Goal: Use online tool/utility: Utilize a website feature to perform a specific function

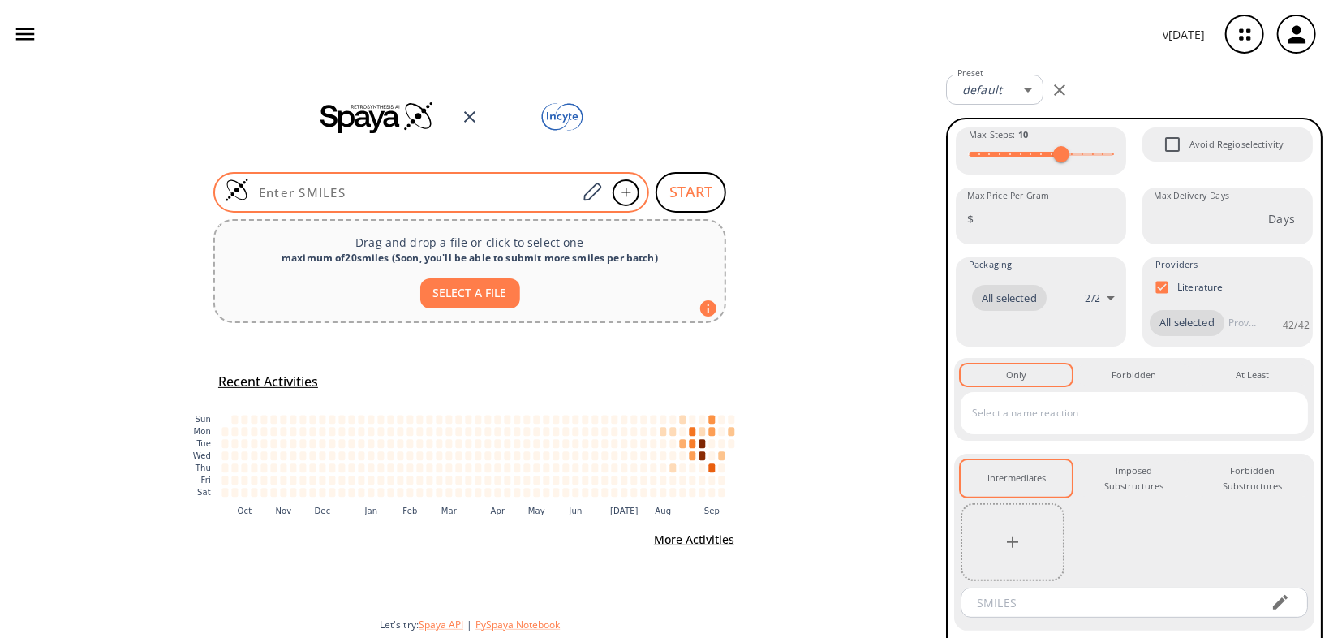
click at [377, 196] on input at bounding box center [413, 192] width 328 height 16
paste input "O=C(C1=CC=C(NS(=O)(C2=CC=CC3=C2N=CC=C3)=O)C=C1)N(CC4)CCN4CC5CC5"
type input "O=C(C1=CC=C(NS(=O)(C2=CC=CC3=C2N=CC=C3)=O)C=C1)N(CC4)CCN4CC5CC5"
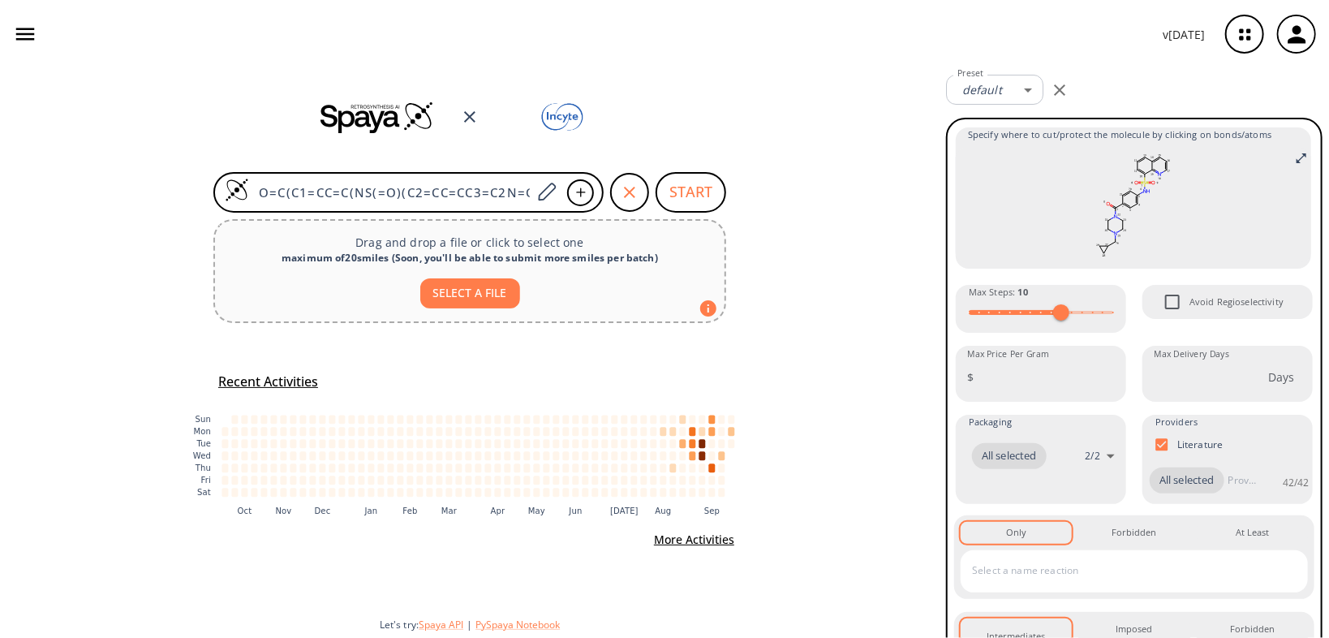
click at [471, 297] on button "SELECT A FILE" at bounding box center [470, 293] width 100 height 30
click at [702, 201] on button "START" at bounding box center [691, 192] width 71 height 41
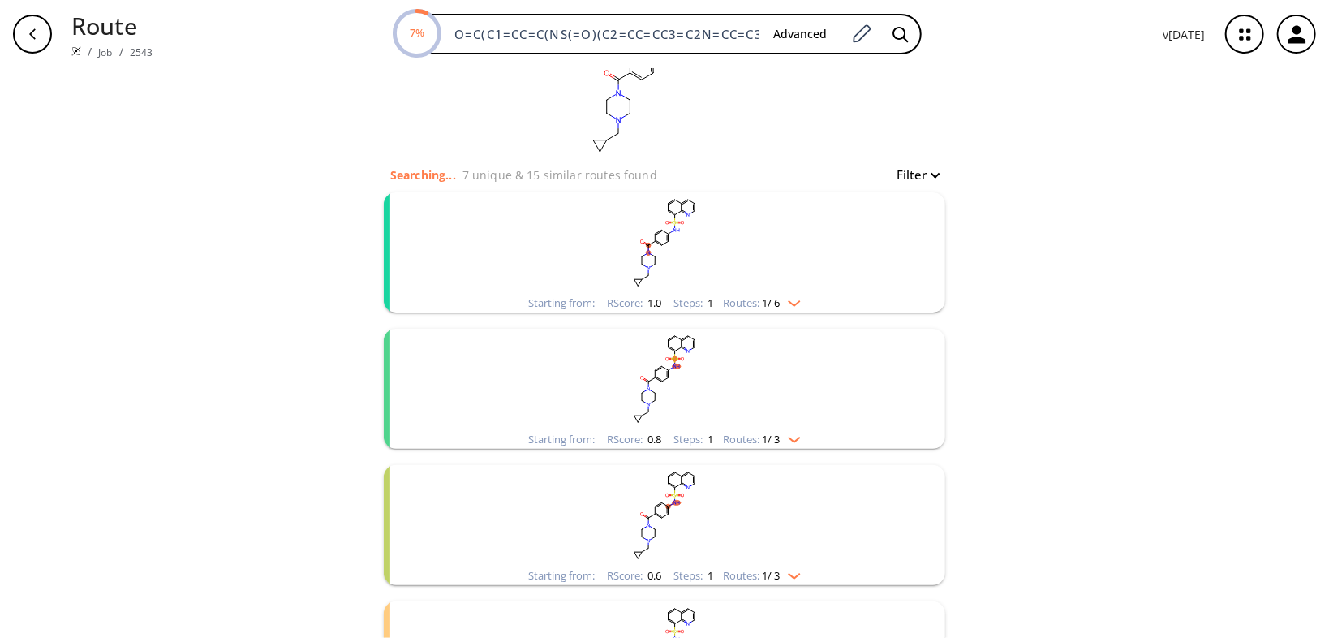
scroll to position [195, 0]
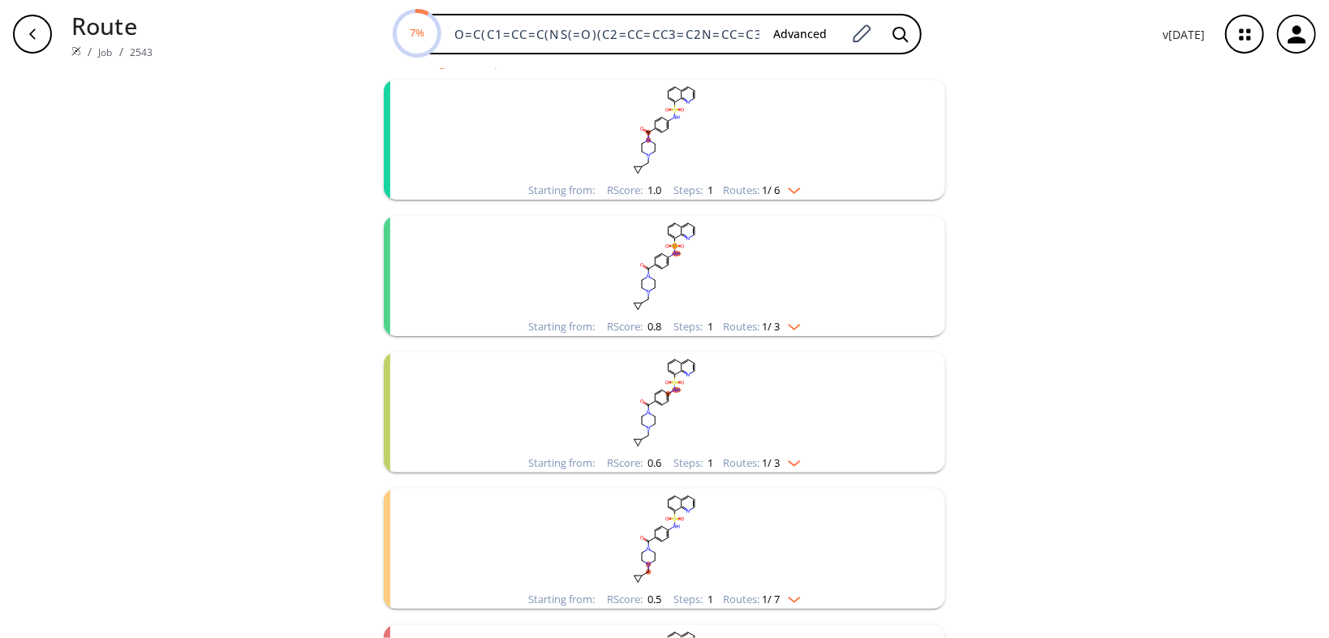
click at [798, 328] on img "clusters" at bounding box center [790, 323] width 21 height 13
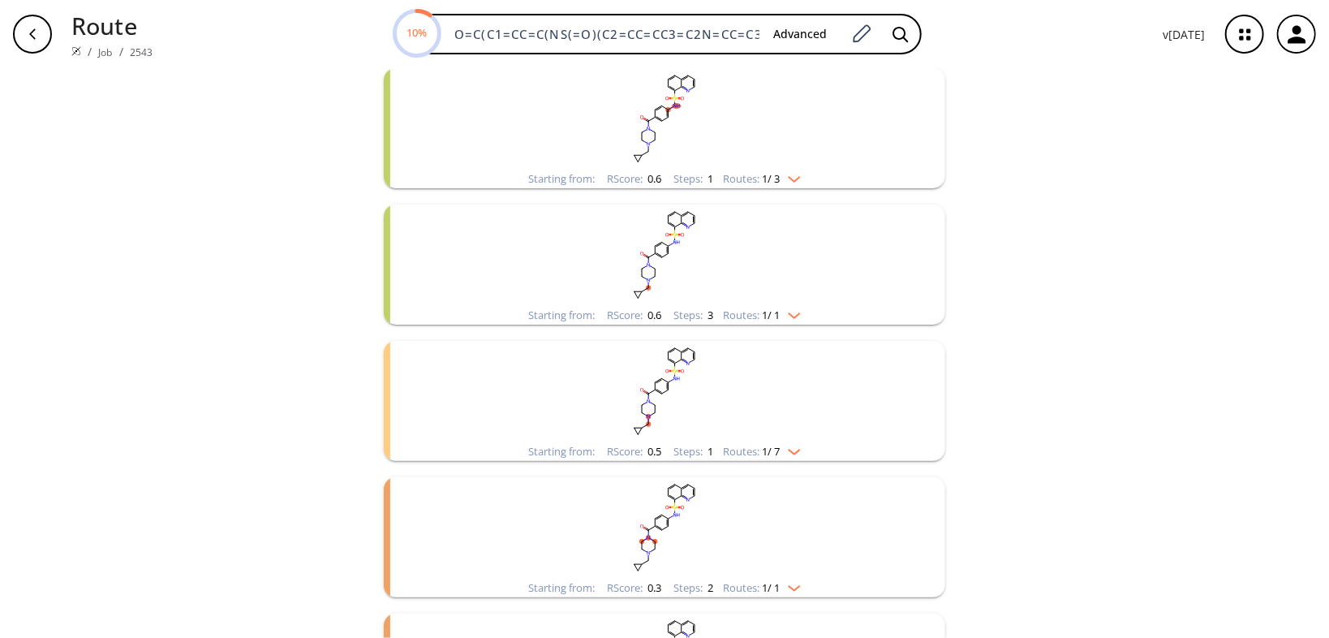
scroll to position [909, 0]
click at [792, 312] on img "clusters" at bounding box center [790, 310] width 21 height 13
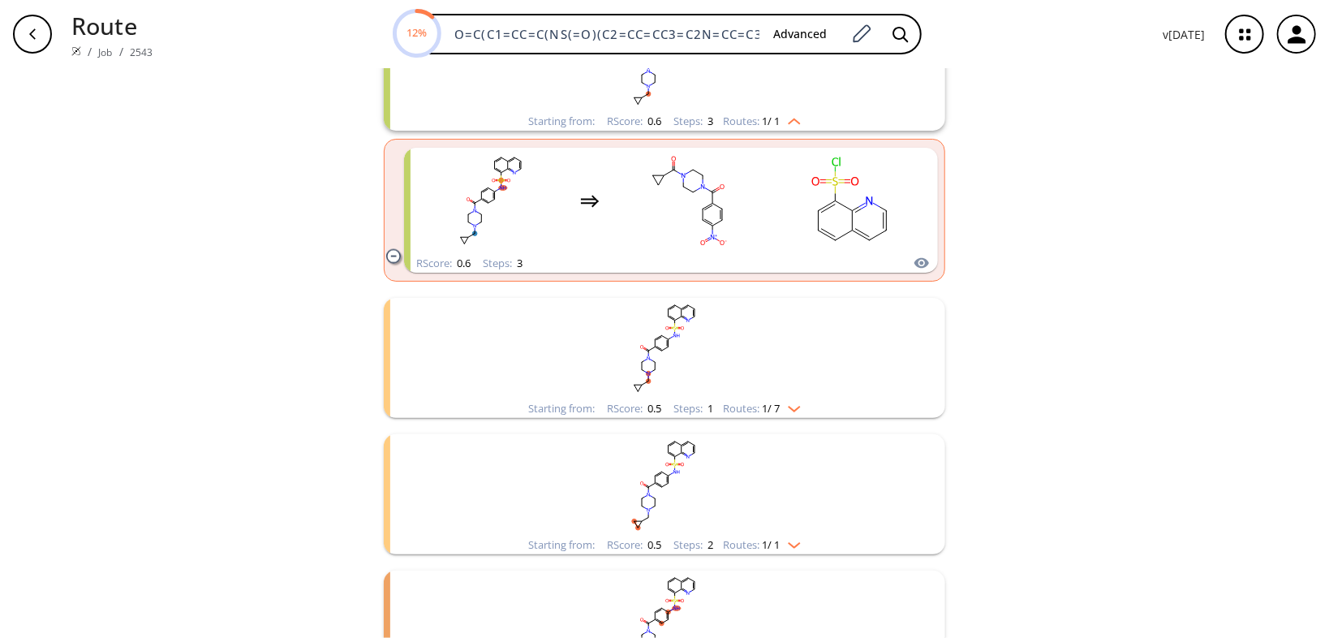
scroll to position [1103, 0]
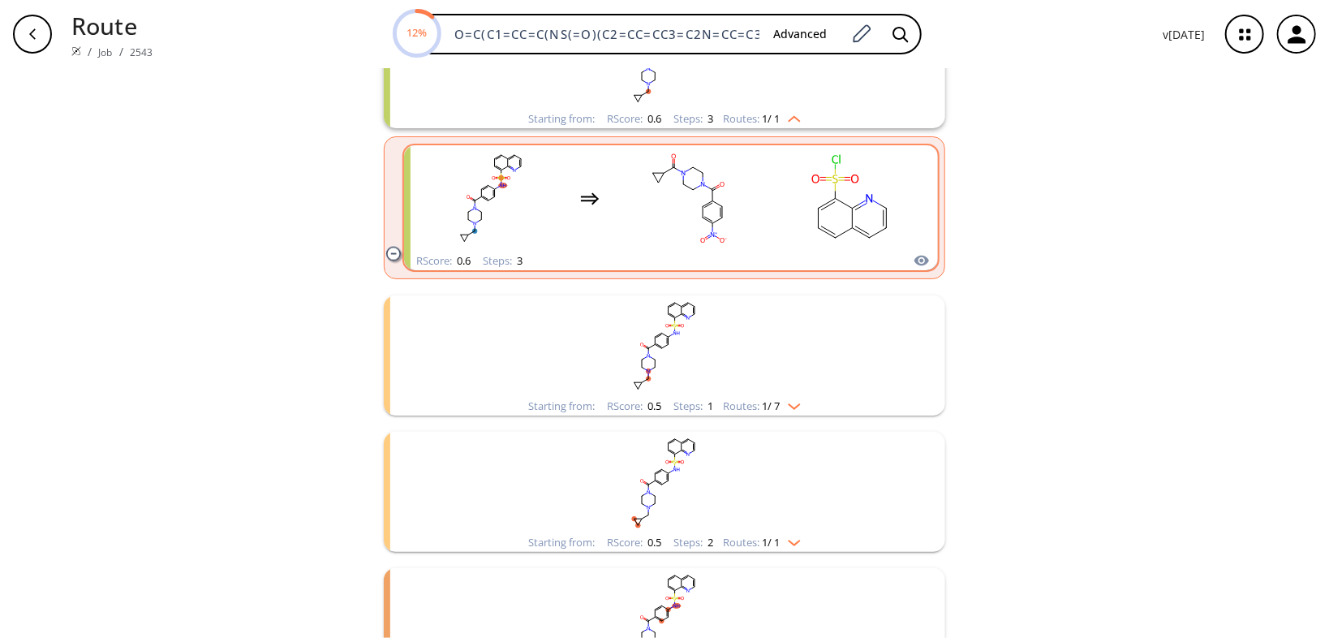
click at [771, 243] on div "clusters" at bounding box center [671, 198] width 506 height 106
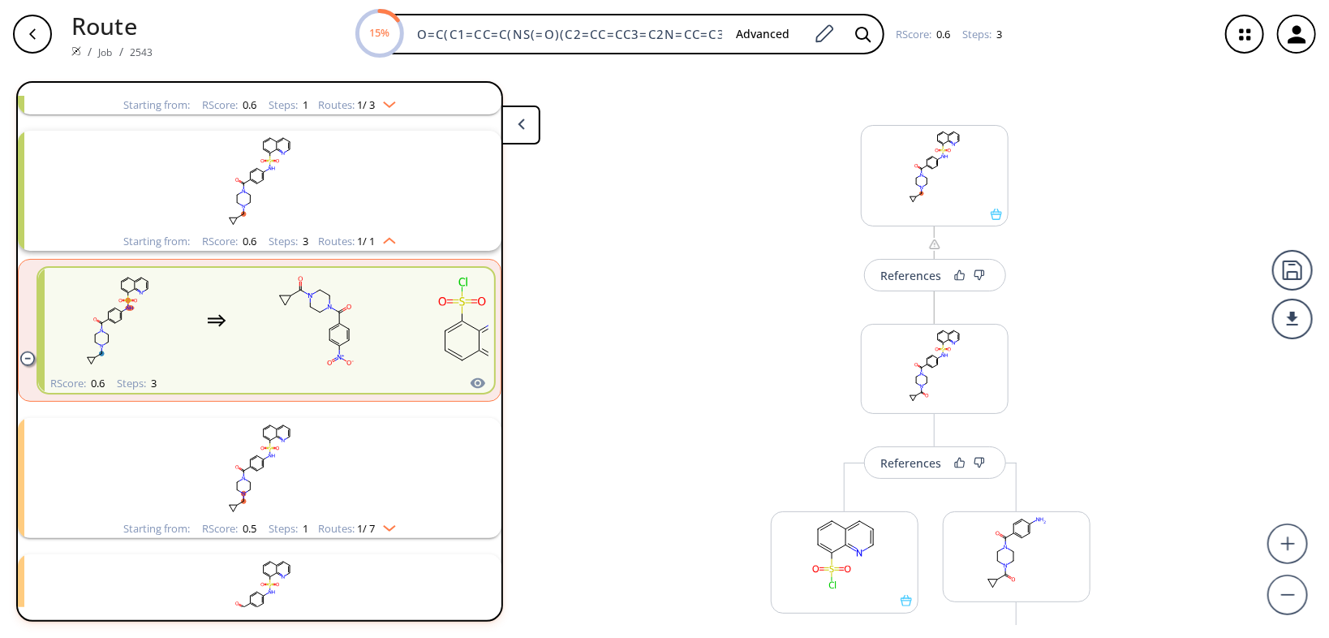
scroll to position [308, 0]
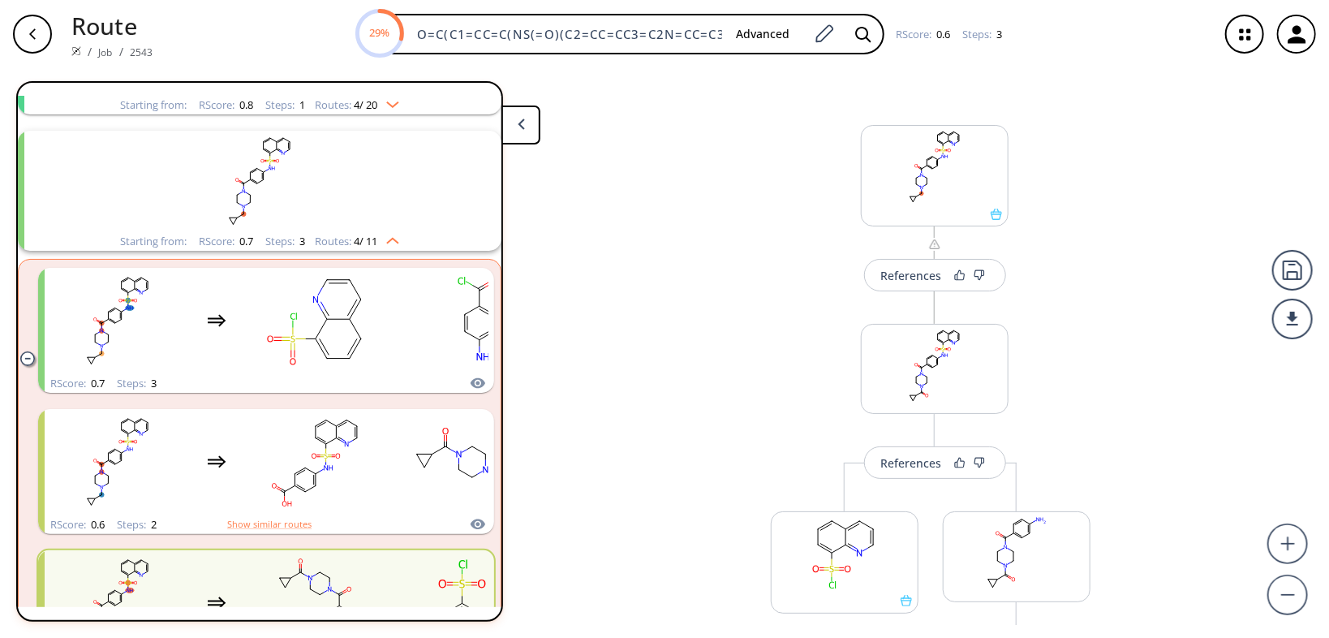
click at [613, 308] on div "References More routes from here References More routes from here More routes f…" at bounding box center [664, 346] width 1329 height 557
click at [945, 170] on rect at bounding box center [935, 167] width 146 height 83
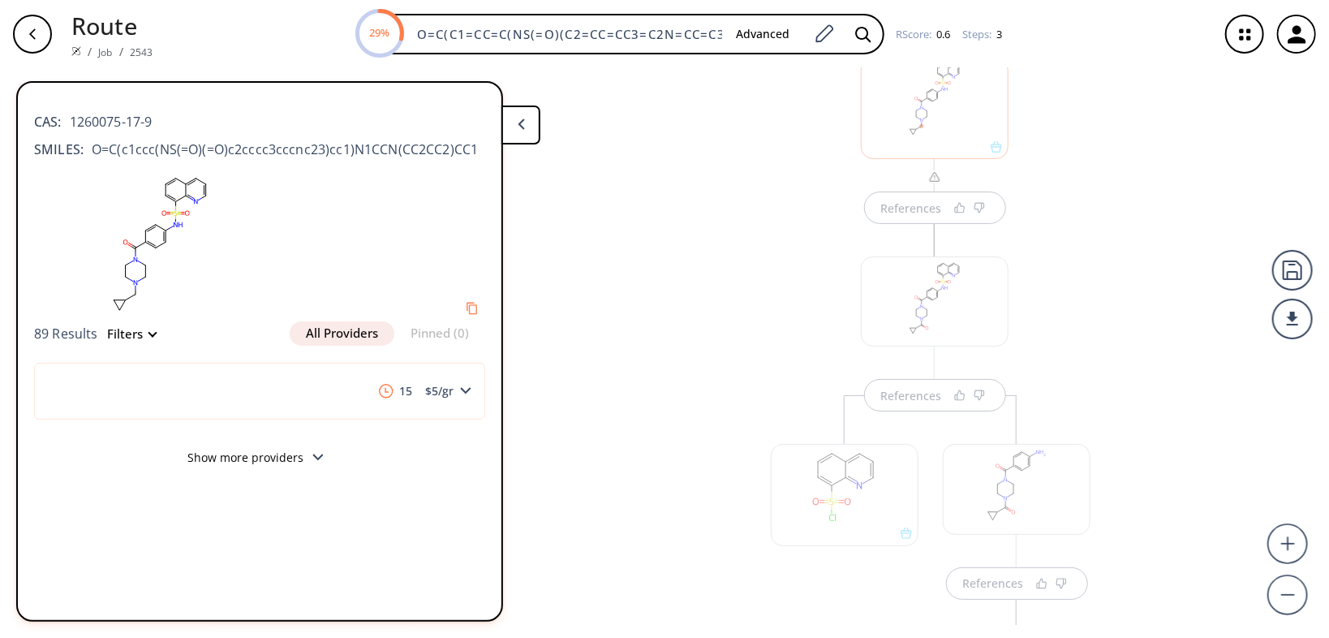
scroll to position [138, 0]
click at [948, 224] on div at bounding box center [935, 231] width 148 height 90
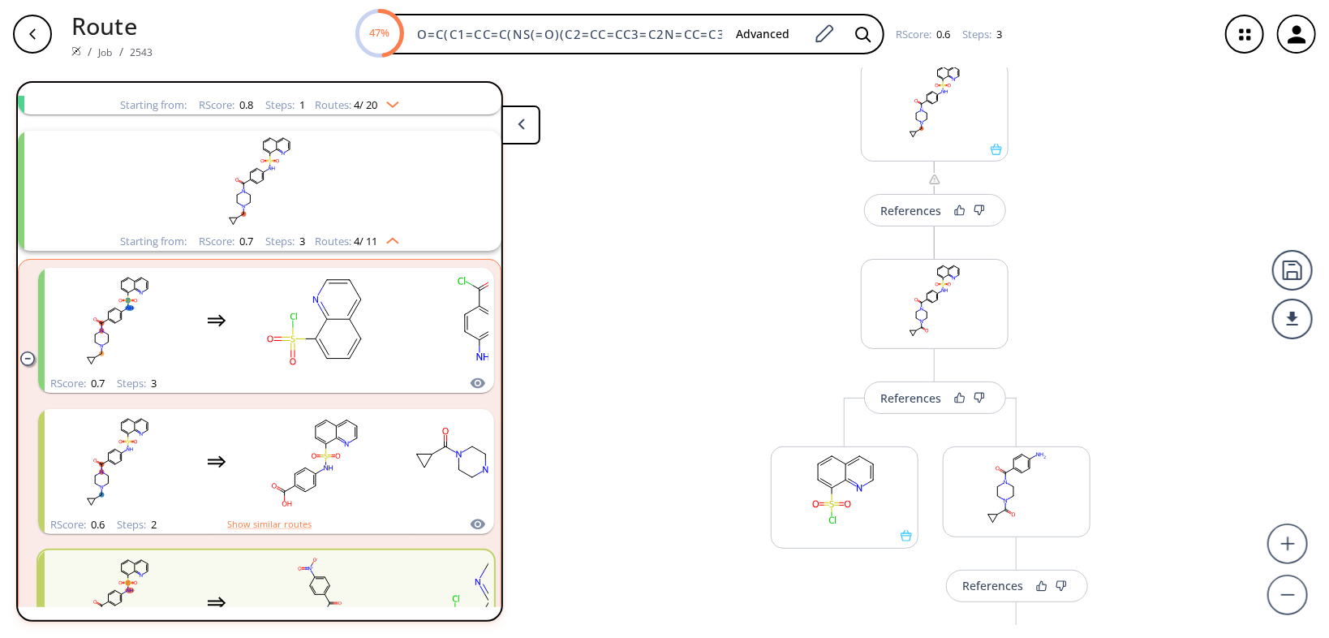
scroll to position [0, 0]
